Goal: Information Seeking & Learning: Learn about a topic

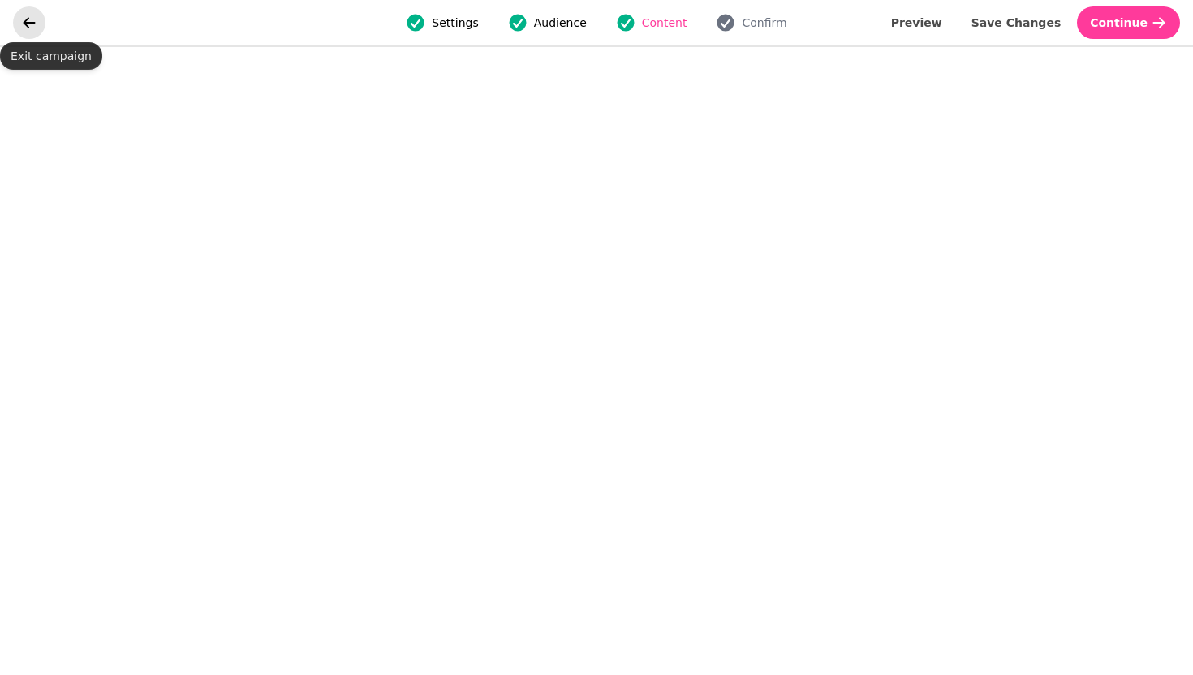
click at [37, 24] on icon "go back" at bounding box center [29, 23] width 16 height 16
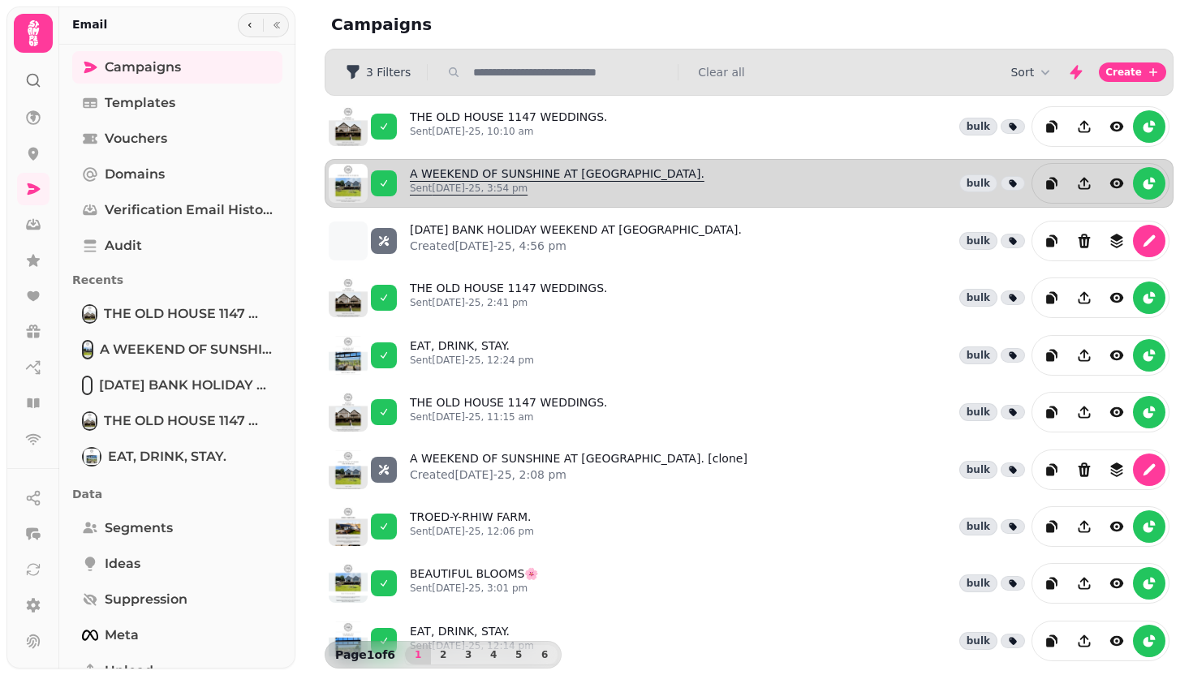
click at [537, 178] on link "A WEEKEND OF SUNSHINE AT [GEOGRAPHIC_DATA]. Sent [DATE]-25, 3:54 pm" at bounding box center [557, 184] width 295 height 36
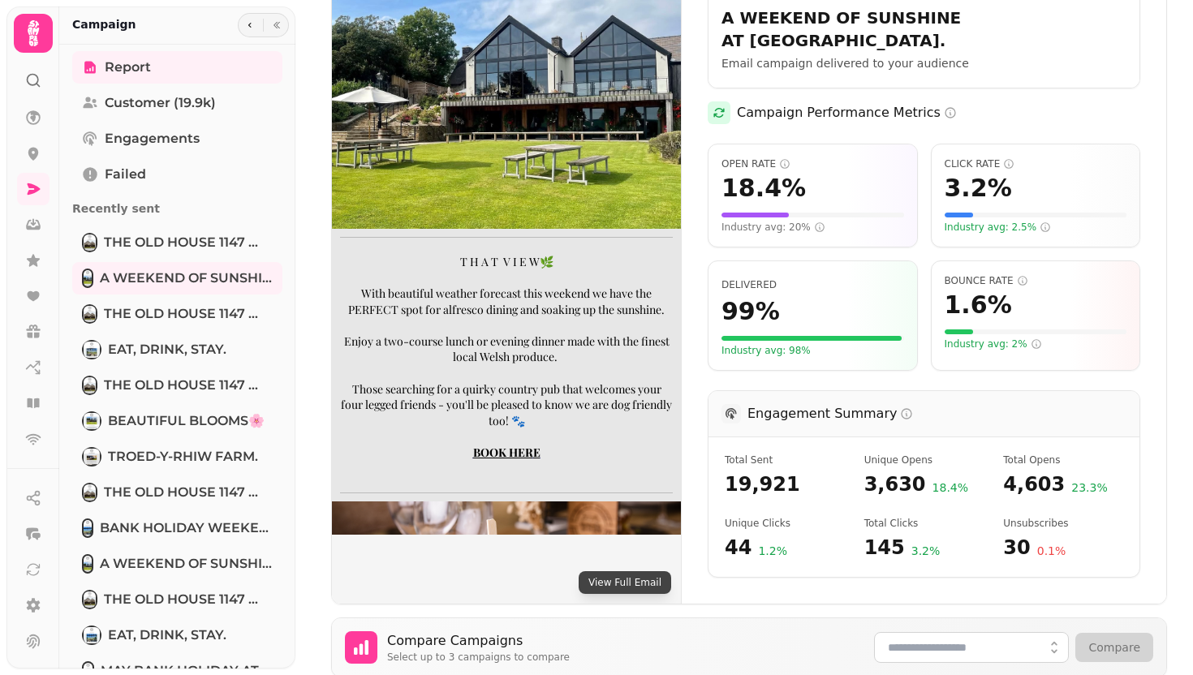
scroll to position [283, 0]
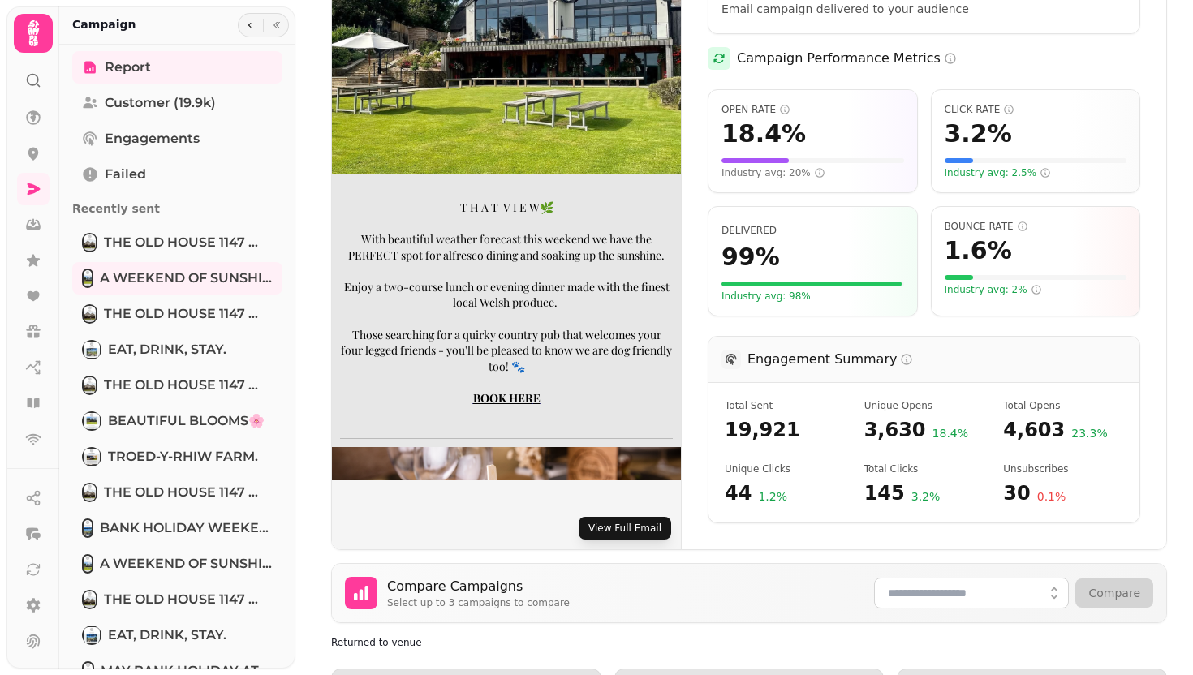
click at [636, 517] on button "View Full Email" at bounding box center [625, 528] width 92 height 23
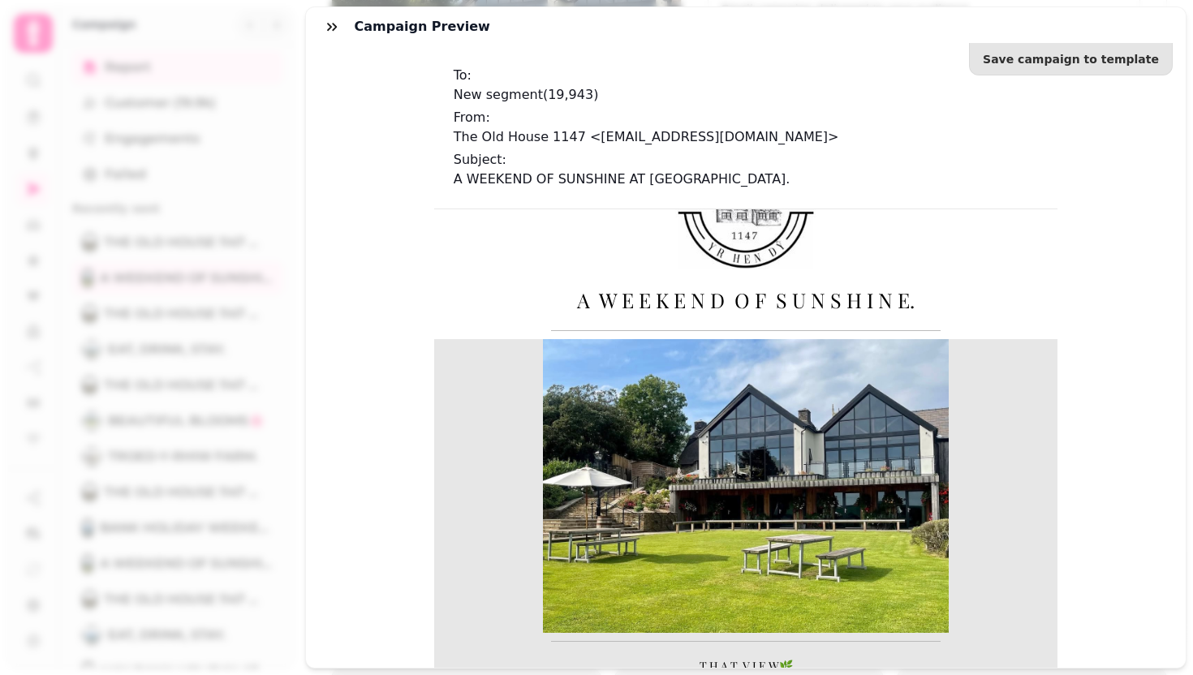
scroll to position [127, 0]
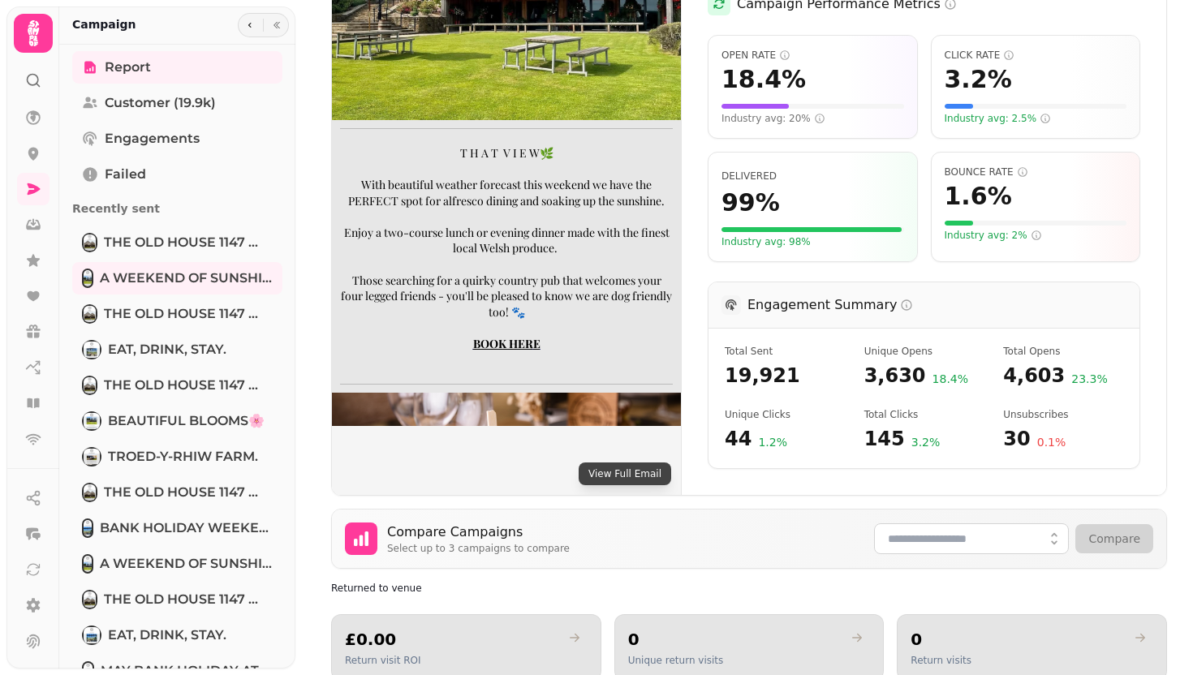
scroll to position [338, 0]
click at [623, 462] on button "View Full Email" at bounding box center [625, 473] width 92 height 23
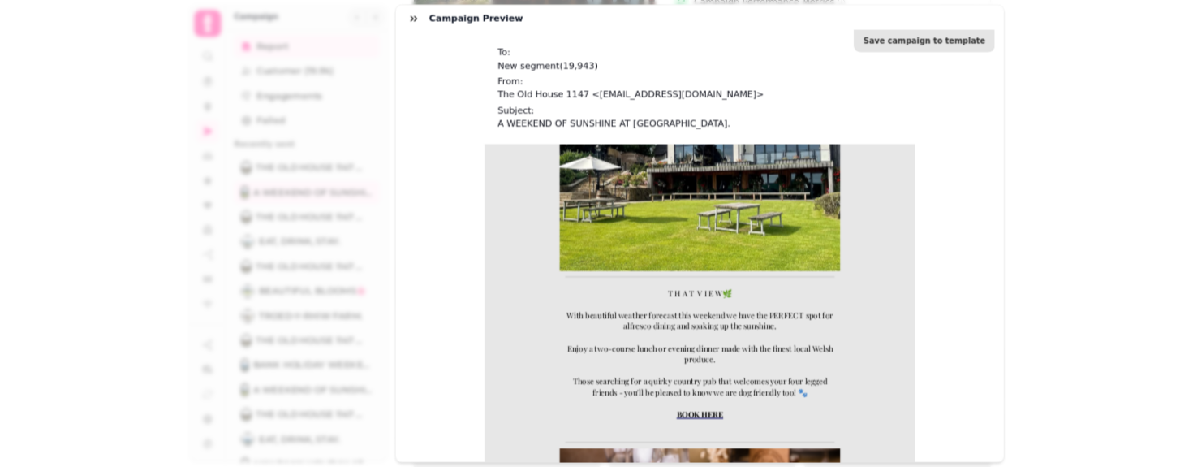
scroll to position [338, 0]
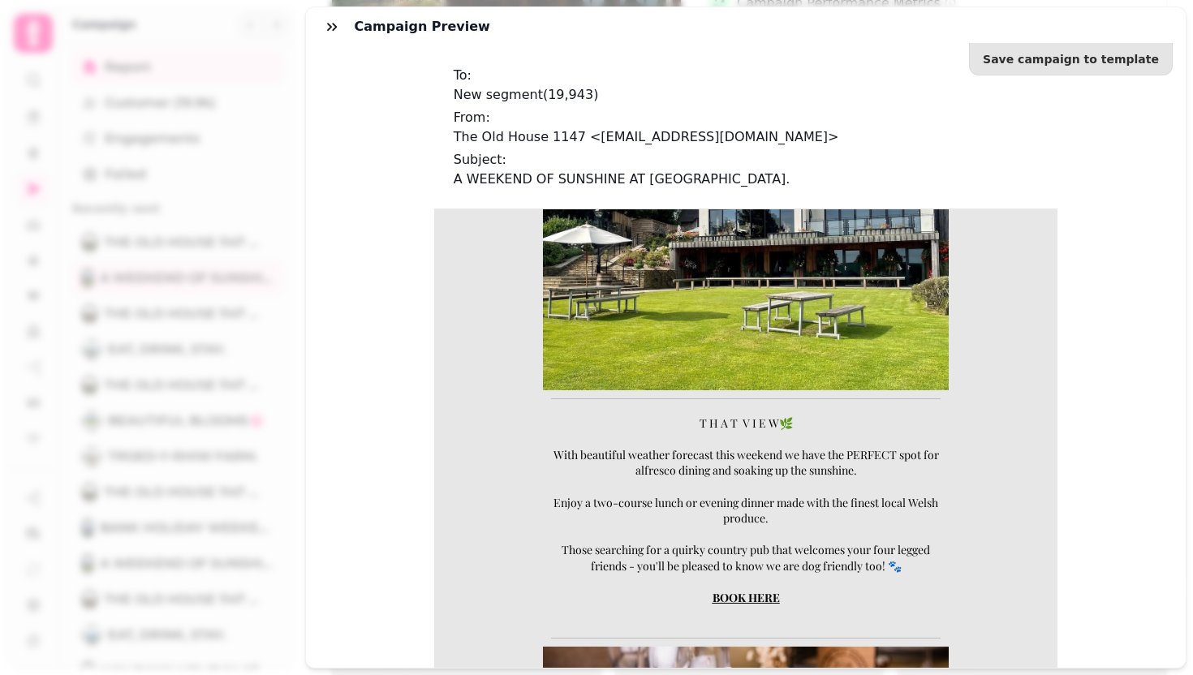
click at [694, 423] on p "T H A T V I E W🌿" at bounding box center [744, 423] width 389 height 16
click at [702, 423] on p "T H A T V I E W🌿" at bounding box center [744, 423] width 389 height 16
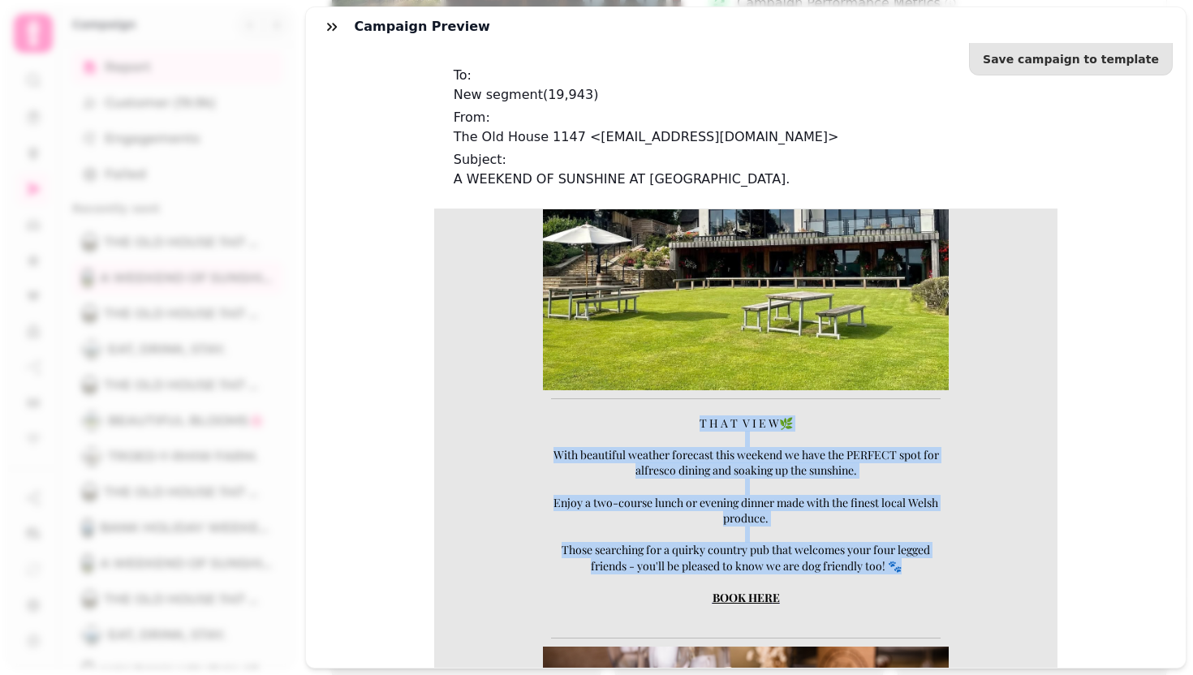
drag, startPoint x: 699, startPoint y: 420, endPoint x: 909, endPoint y: 570, distance: 257.8
click at [909, 570] on div "T H A T V I E W🌿 With beautiful weather forecast this weekend we have the PERFE…" at bounding box center [744, 518] width 389 height 207
copy div "T H A T V I E W🌿 With beautiful weather forecast this weekend we have the PERFE…"
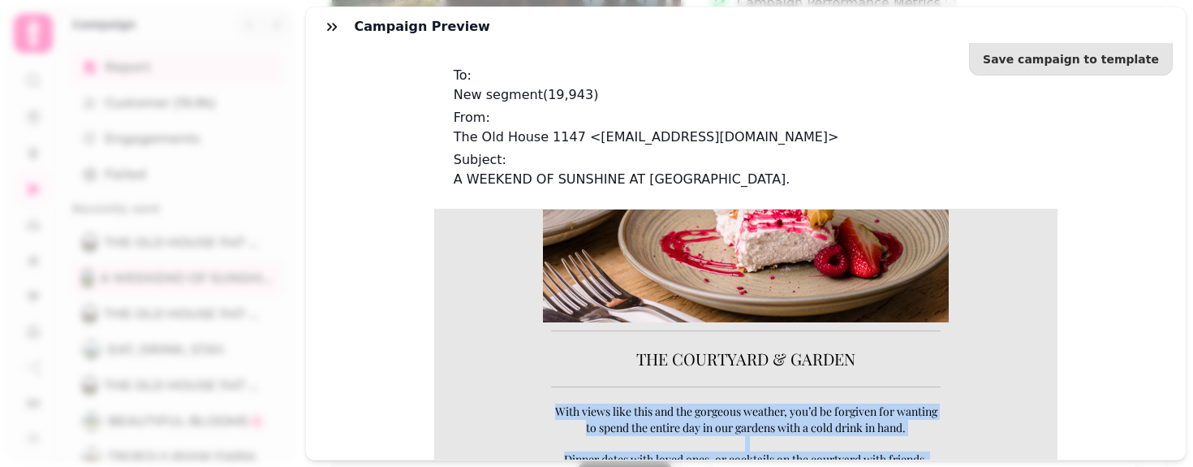
scroll to position [1, 0]
drag, startPoint x: 544, startPoint y: 408, endPoint x: 765, endPoint y: 490, distance: 235.4
click at [765, 491] on td "With views like this and the gorgeous weather, you’d be forgiven for wanting to…" at bounding box center [745, 466] width 406 height 144
copy div "With views like this and the gorgeous weather, you’d be forgiven for wanting to…"
click at [718, 448] on p at bounding box center [744, 442] width 389 height 16
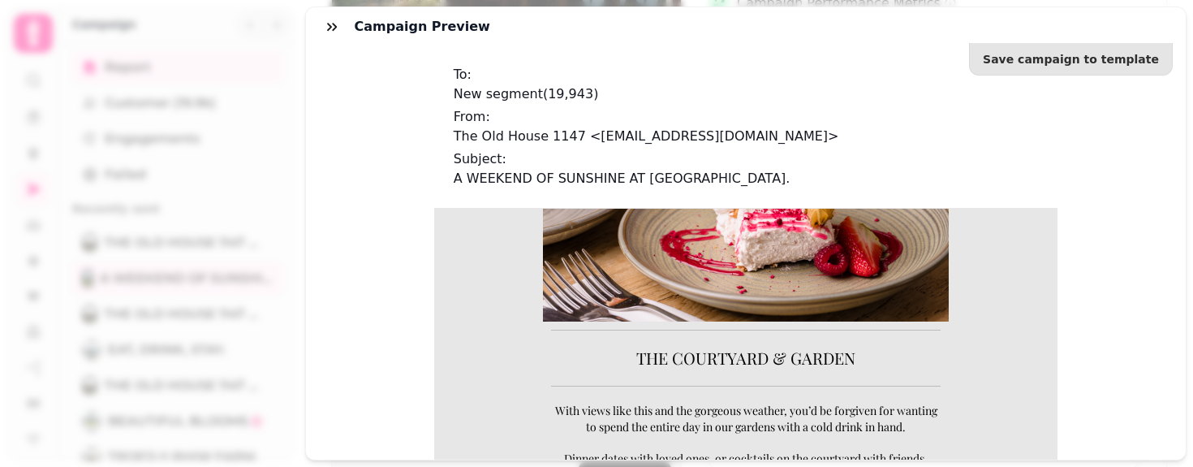
click at [540, 405] on div "With views like this and the gorgeous weather, you’d be forgiven for wanting to…" at bounding box center [744, 466] width 623 height 144
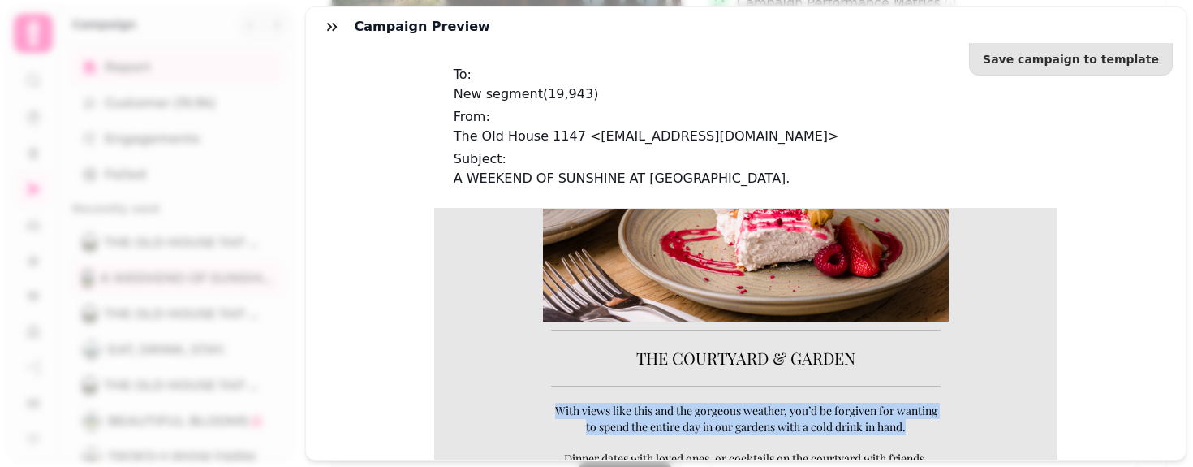
drag, startPoint x: 541, startPoint y: 405, endPoint x: 936, endPoint y: 424, distance: 394.8
click at [936, 424] on div "With views like this and the gorgeous weather, you’d be forgiven for wanting to…" at bounding box center [744, 466] width 623 height 144
copy div "With views like this and the gorgeous weather, you’d be forgiven for wanting to…"
